Goal: Transaction & Acquisition: Purchase product/service

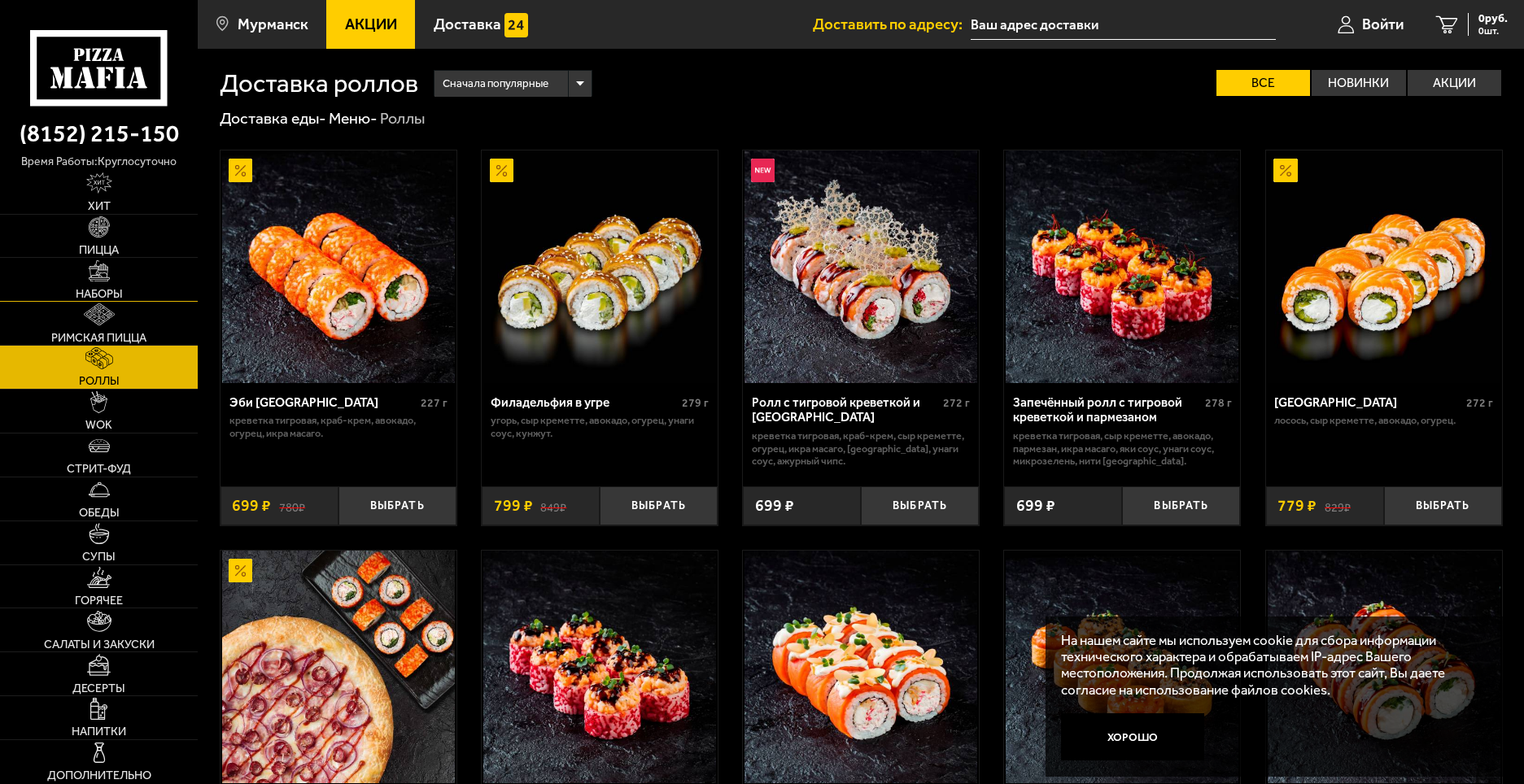
click at [96, 285] on link "Наборы" at bounding box center [99, 279] width 197 height 43
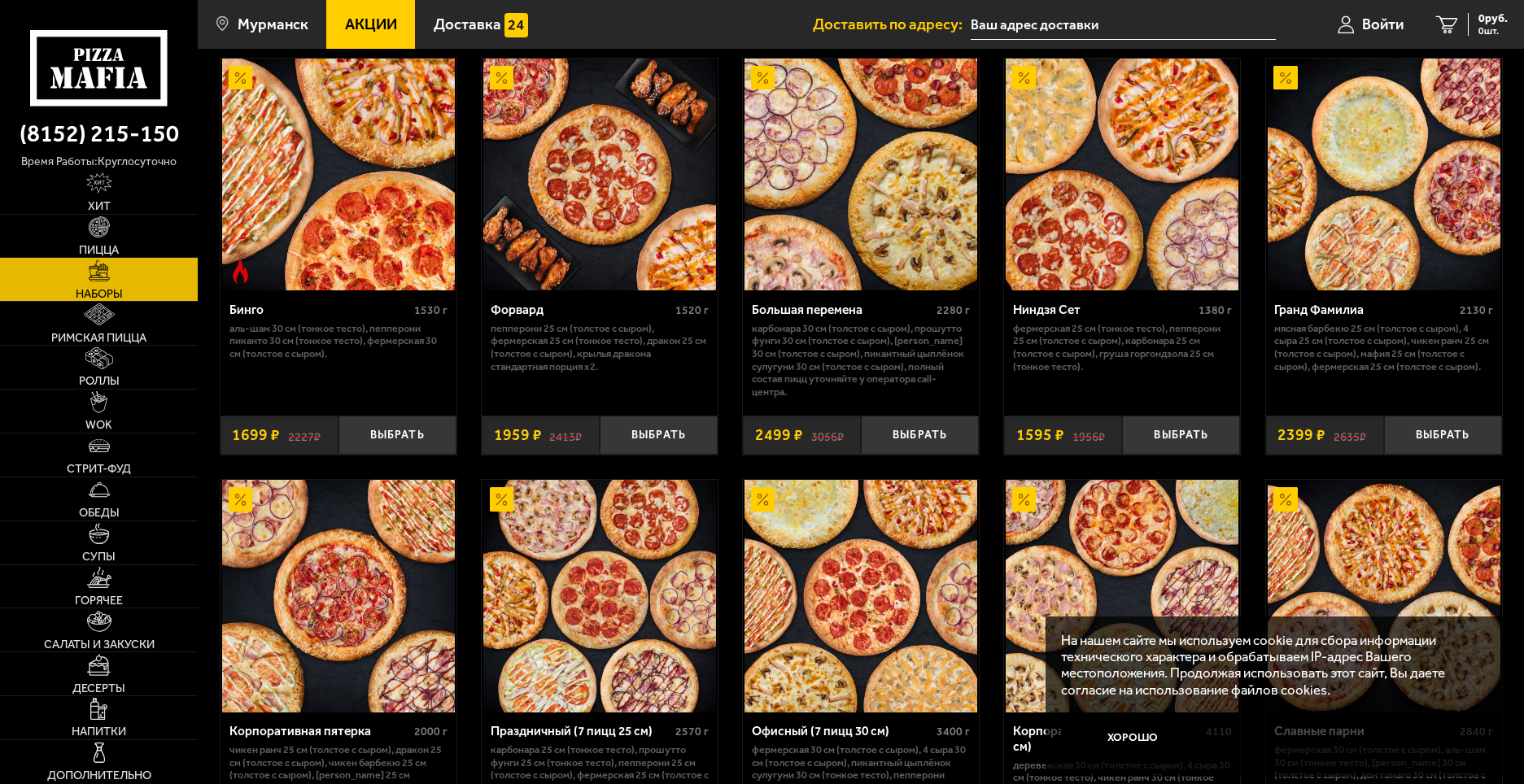
scroll to position [2390, 0]
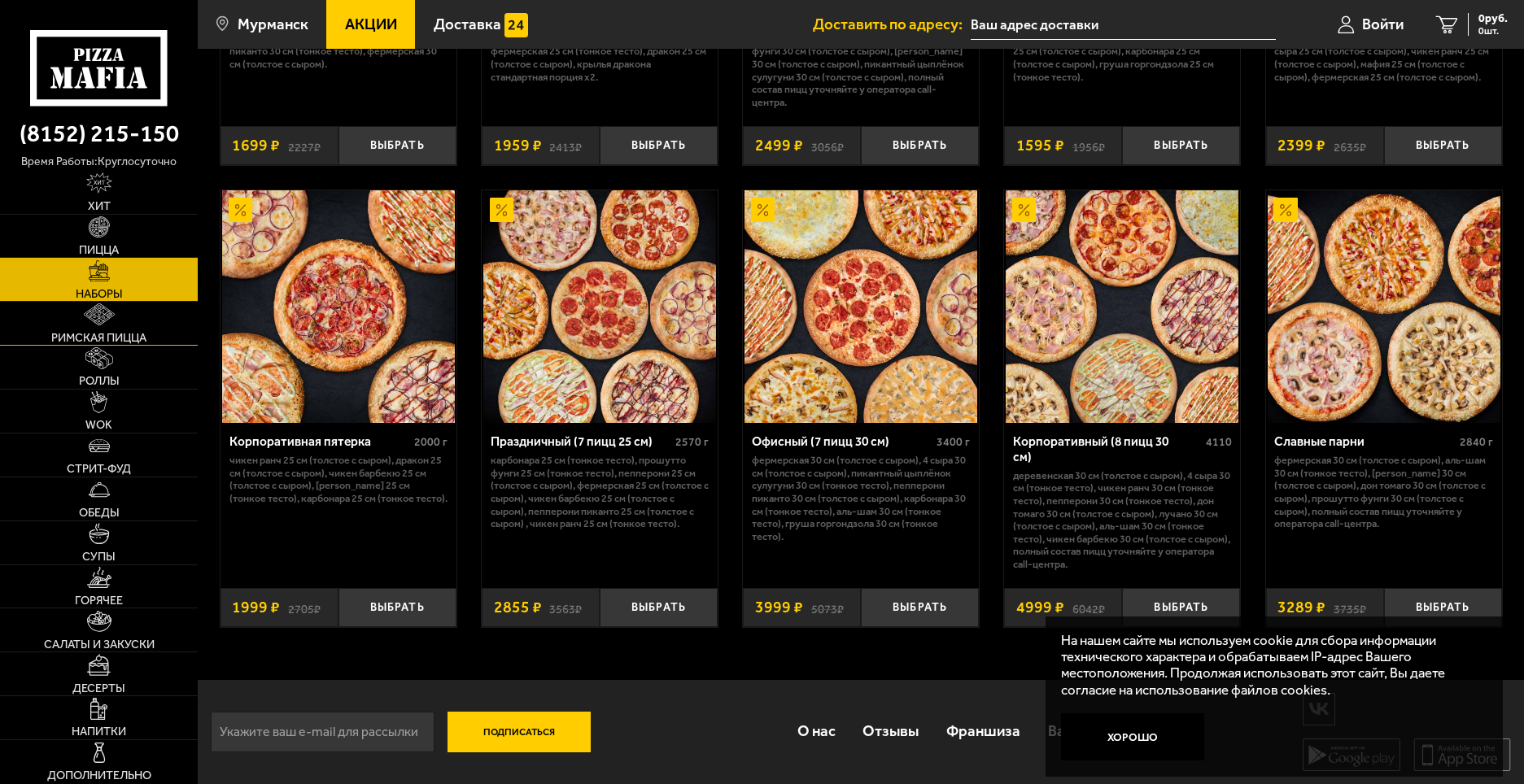
click at [105, 334] on span "Римская пицца" at bounding box center [99, 338] width 95 height 12
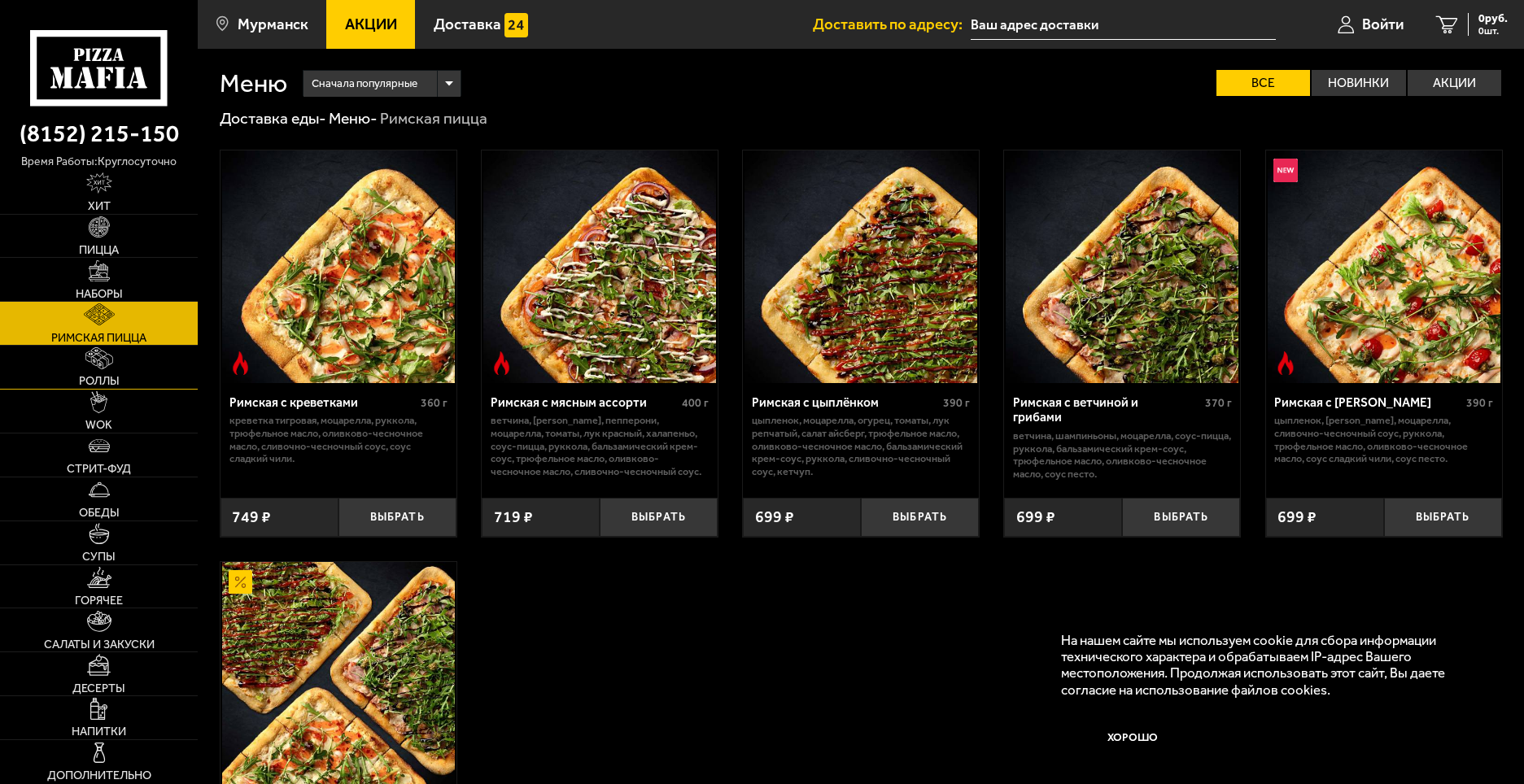
click at [102, 379] on span "Роллы" at bounding box center [100, 381] width 40 height 12
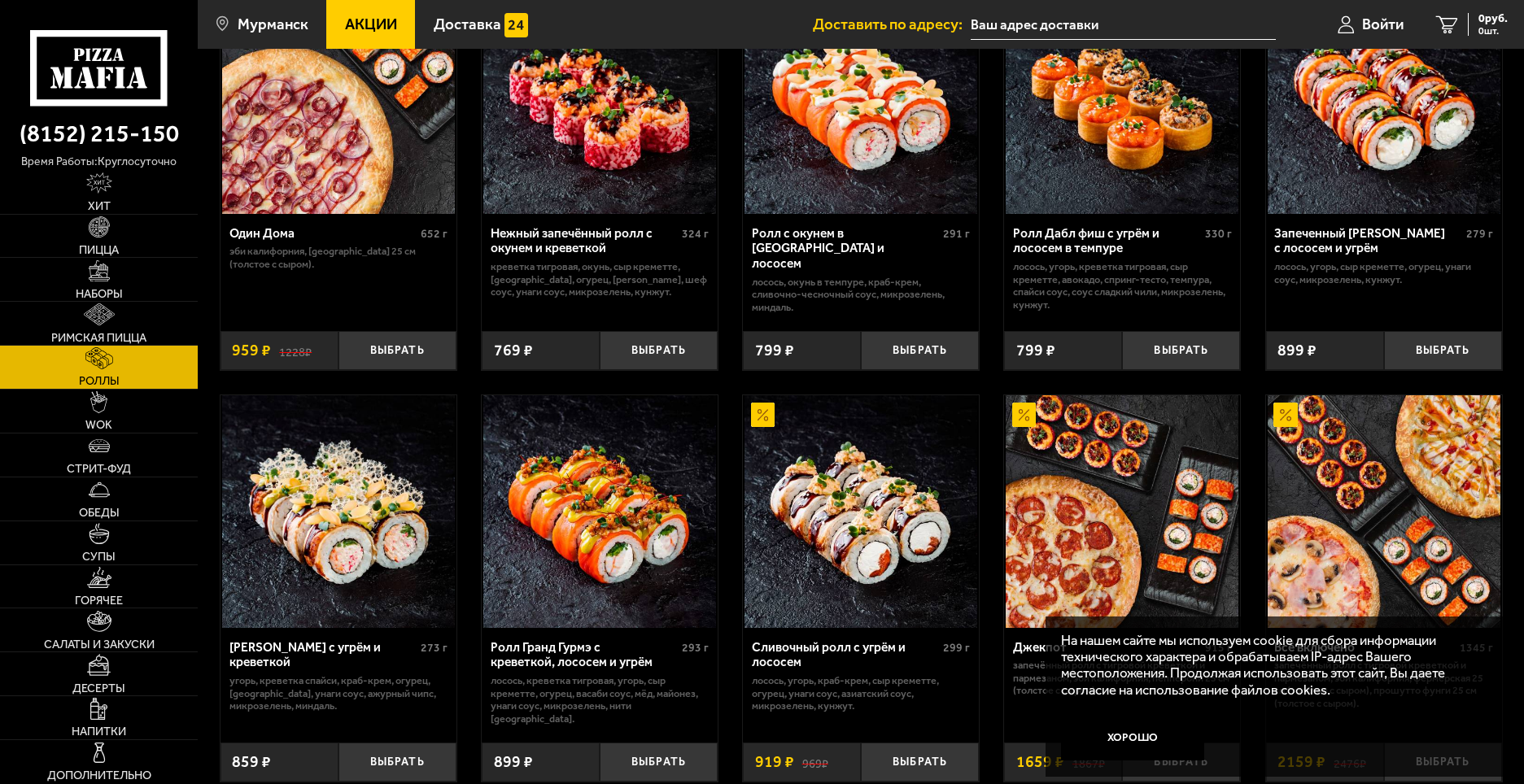
scroll to position [1114, 0]
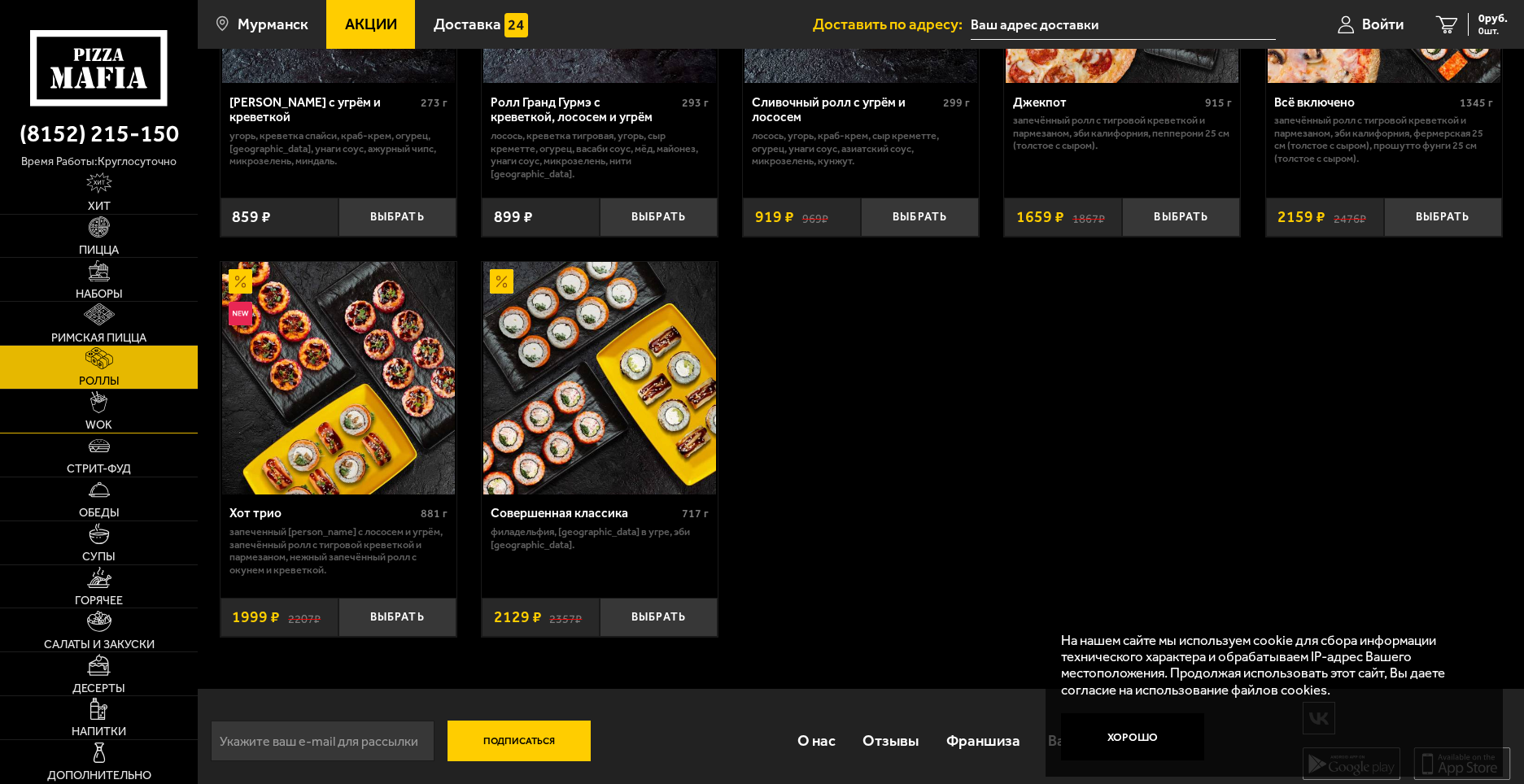
click at [97, 411] on img at bounding box center [99, 401] width 17 height 21
